Goal: Task Accomplishment & Management: Use online tool/utility

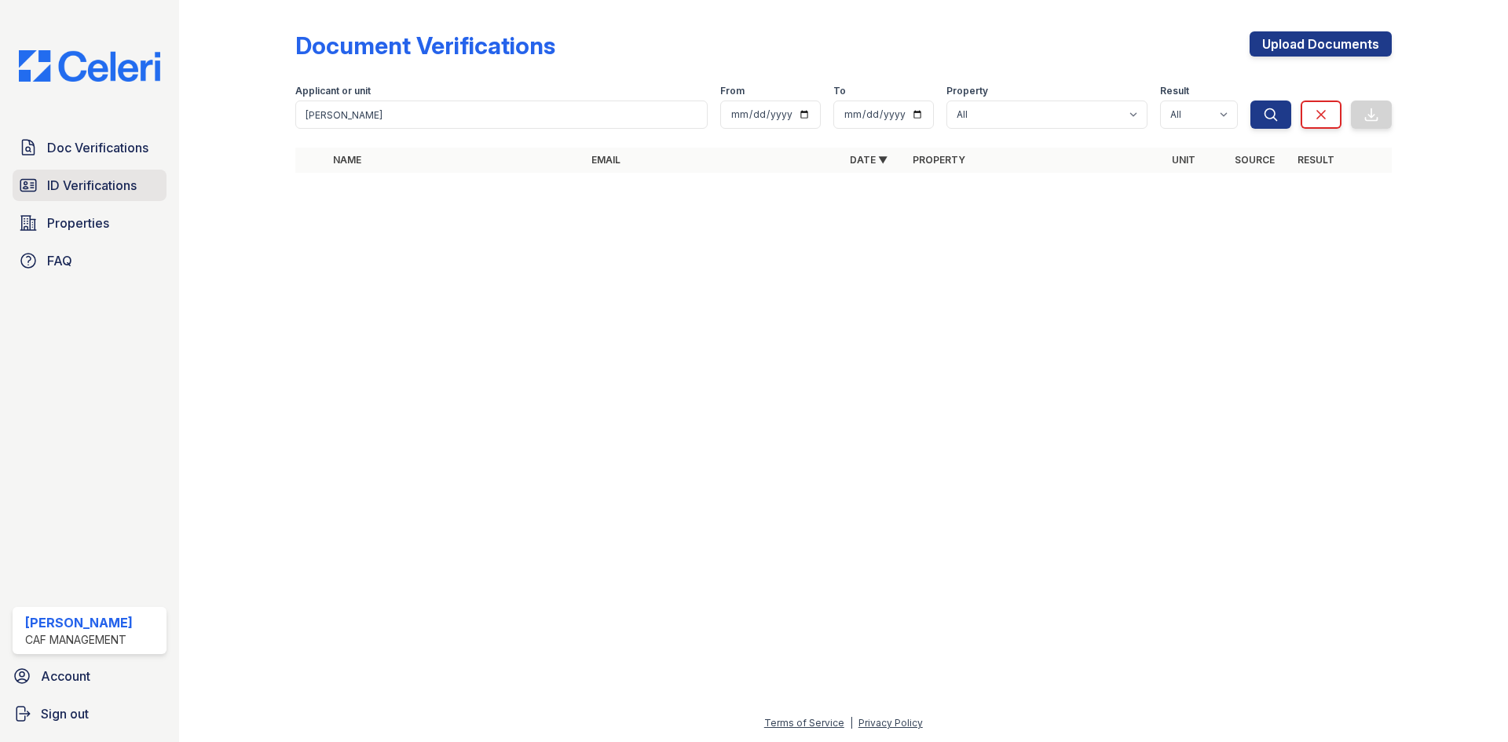
drag, startPoint x: 0, startPoint y: 0, endPoint x: 126, endPoint y: 179, distance: 218.8
click at [126, 179] on span "ID Verifications" at bounding box center [92, 185] width 90 height 19
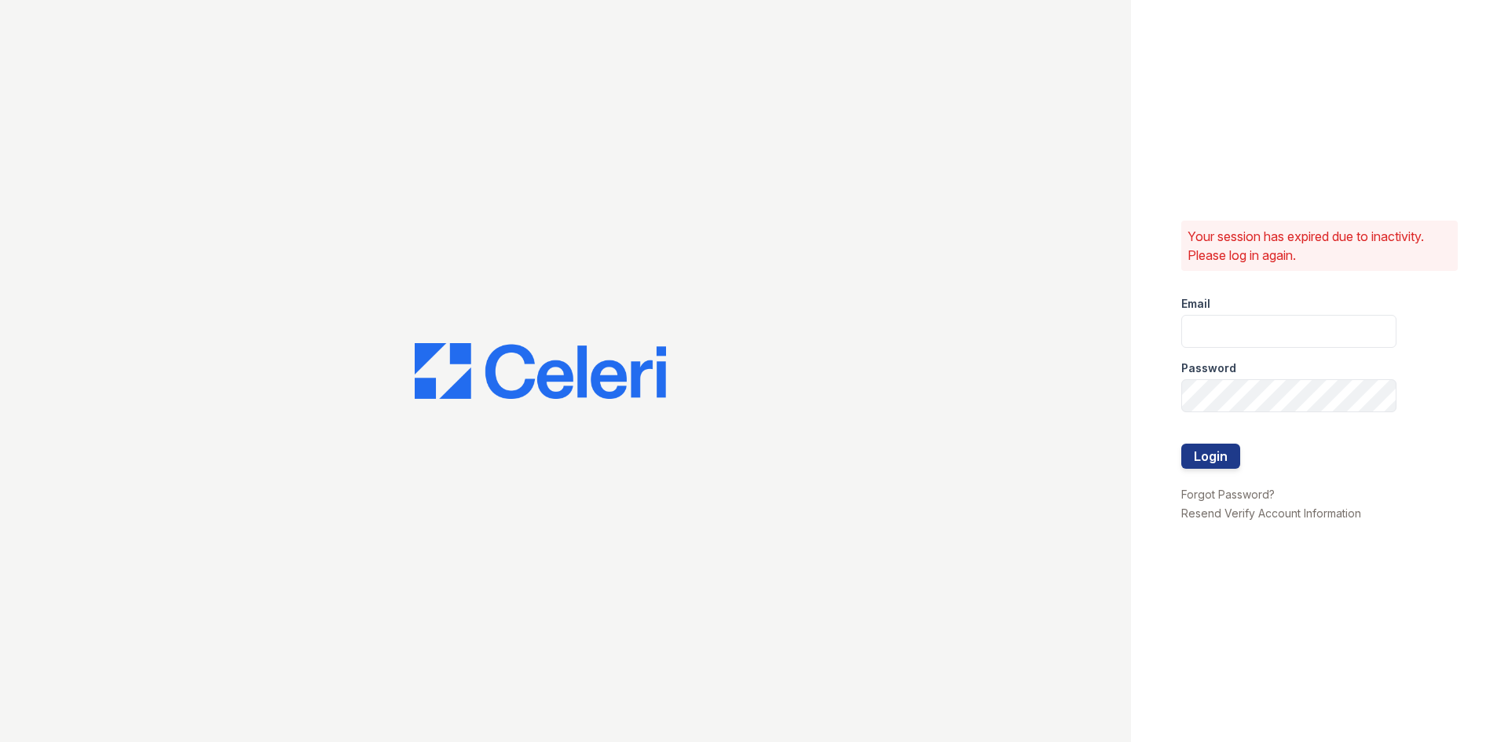
type input "[DOMAIN_NAME][EMAIL_ADDRESS][DOMAIN_NAME]"
click at [1215, 453] on button "Login" at bounding box center [1211, 456] width 59 height 25
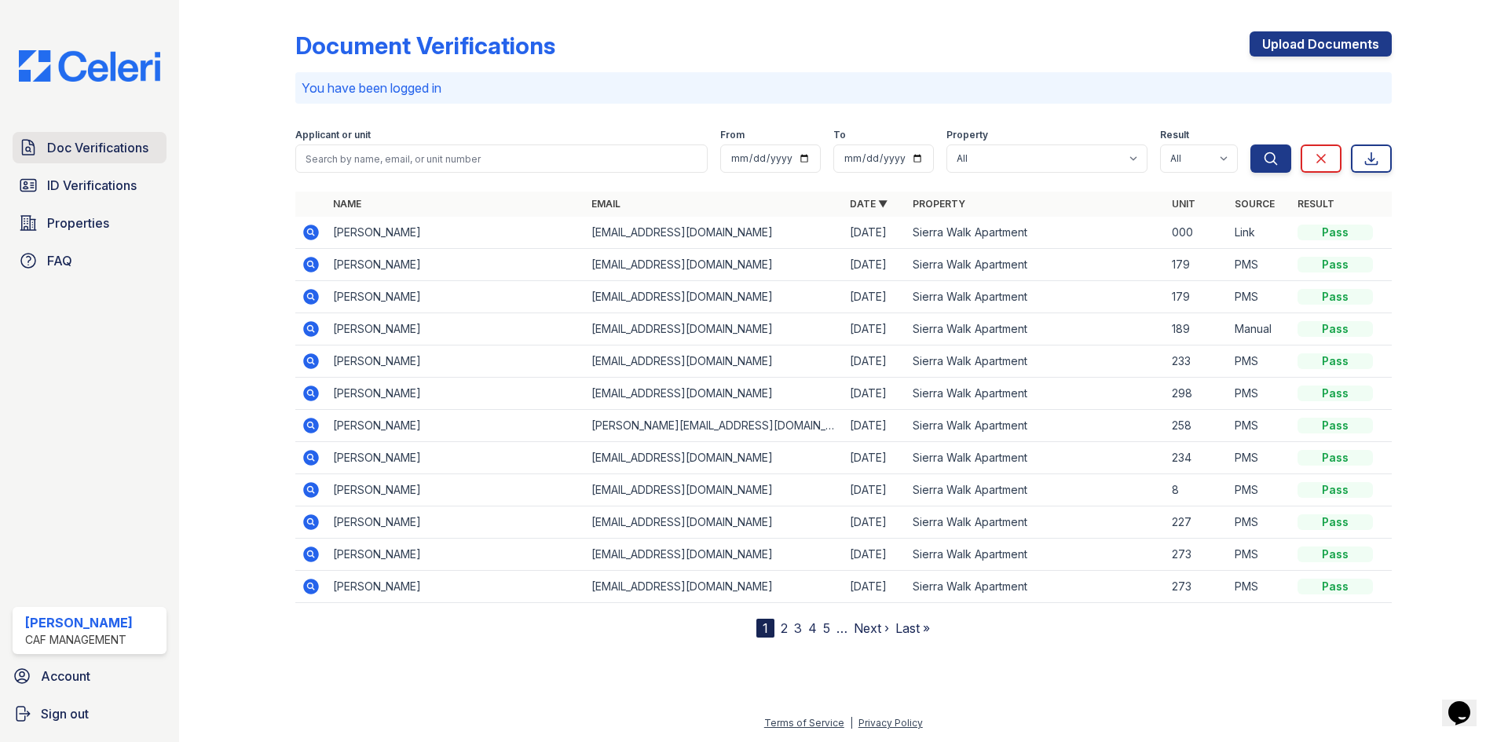
click at [75, 141] on span "Doc Verifications" at bounding box center [97, 147] width 101 height 19
